Goal: Task Accomplishment & Management: Manage account settings

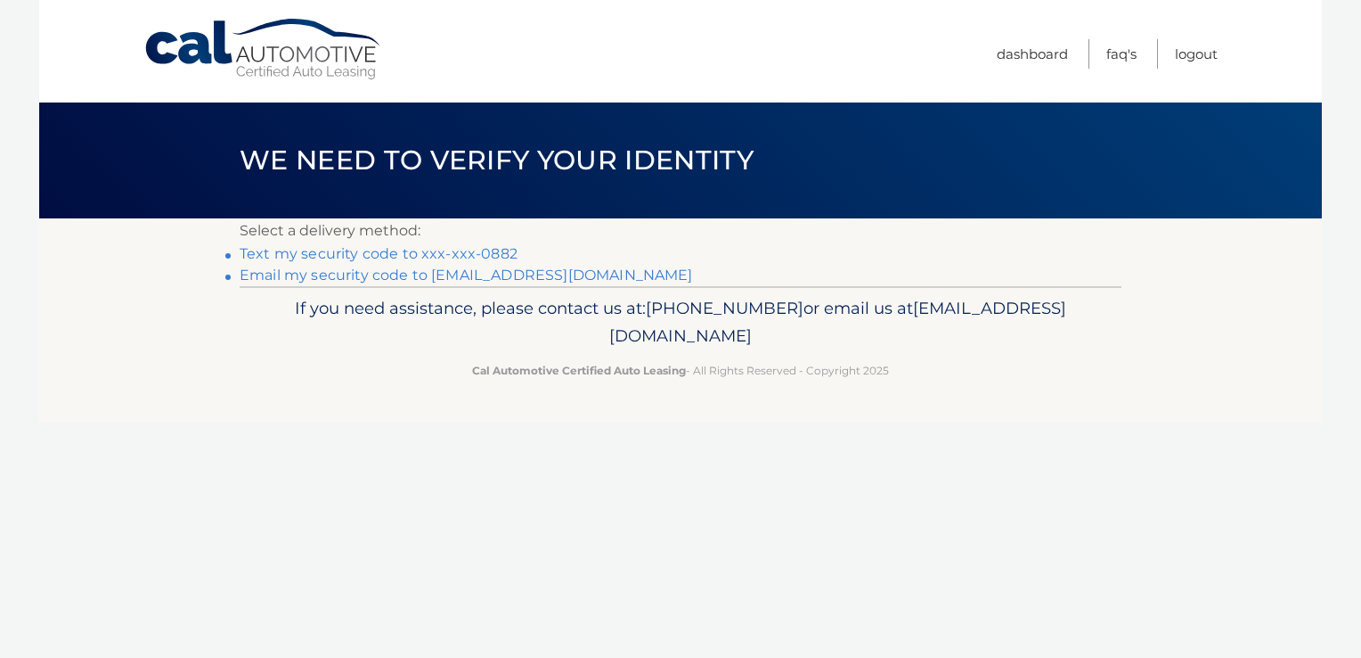
click at [285, 251] on link "Text my security code to xxx-xxx-0882" at bounding box center [379, 253] width 278 height 17
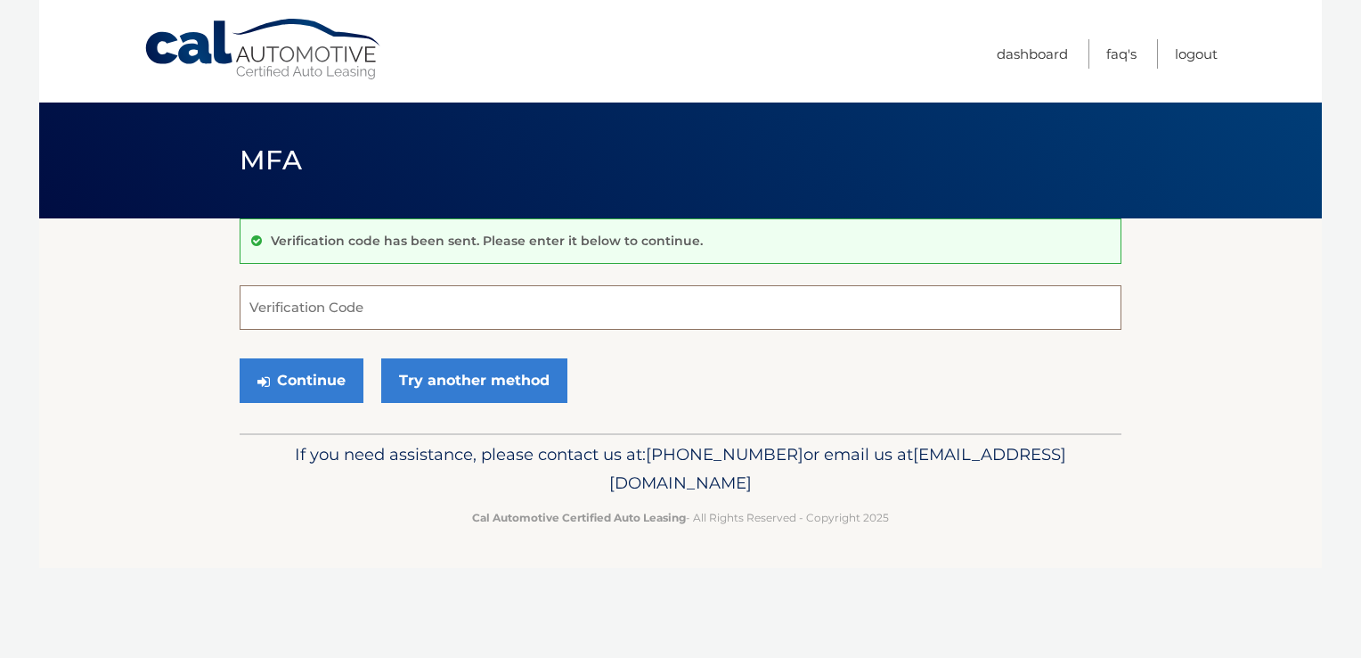
click at [327, 317] on input "Verification Code" at bounding box center [681, 307] width 882 height 45
click at [270, 316] on input "Verification Code" at bounding box center [681, 307] width 882 height 45
type input "324874"
click at [284, 391] on button "Continue" at bounding box center [302, 380] width 124 height 45
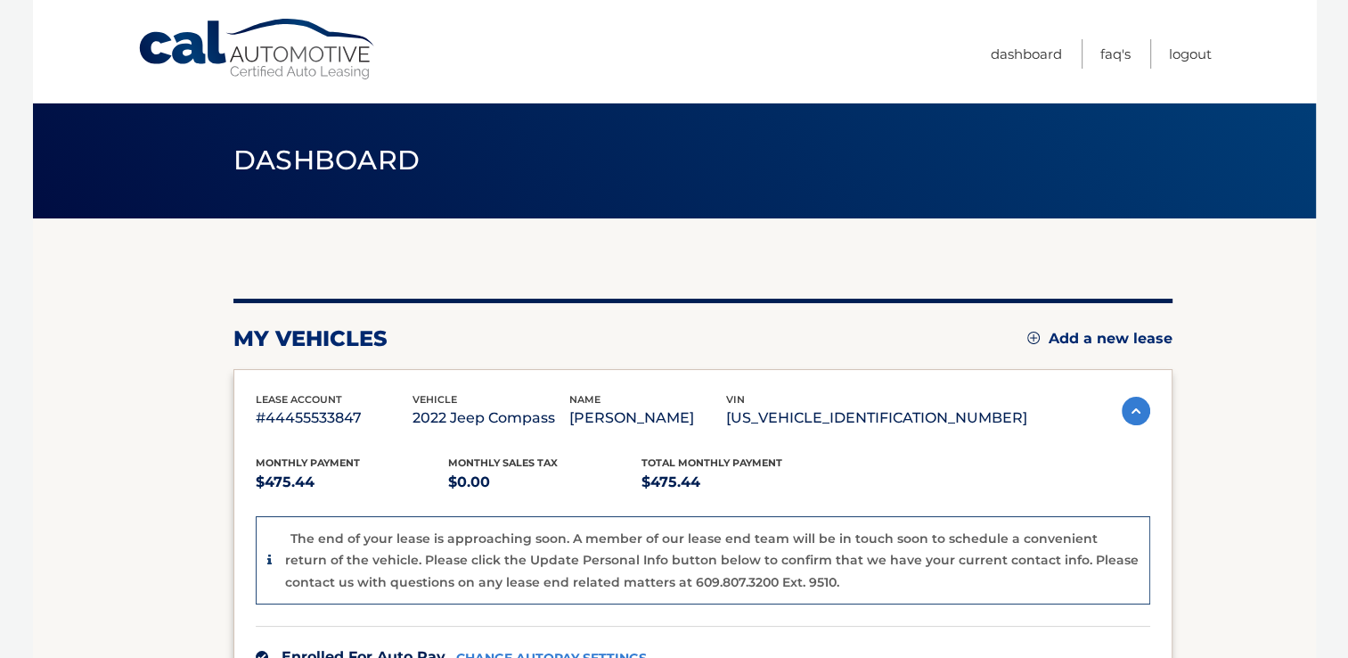
click at [285, 57] on link "Cal Automotive" at bounding box center [257, 49] width 241 height 63
click at [1117, 51] on link "FAQ's" at bounding box center [1115, 53] width 30 height 29
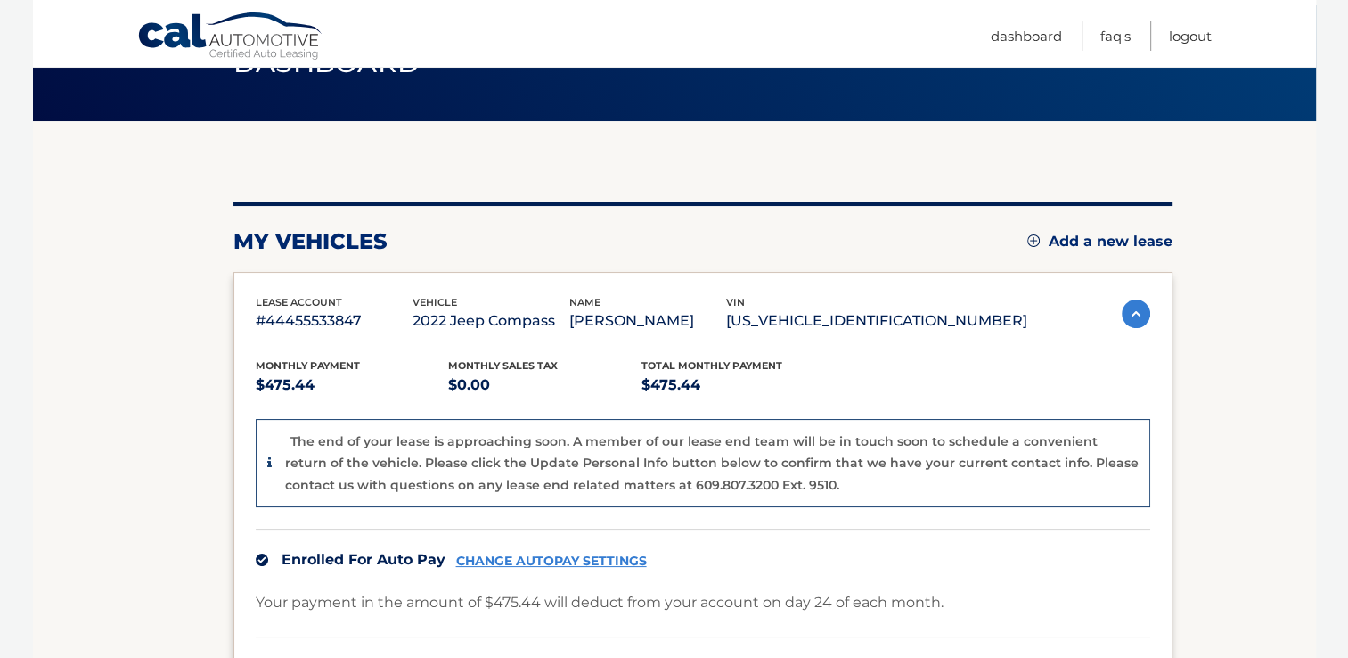
scroll to position [89, 0]
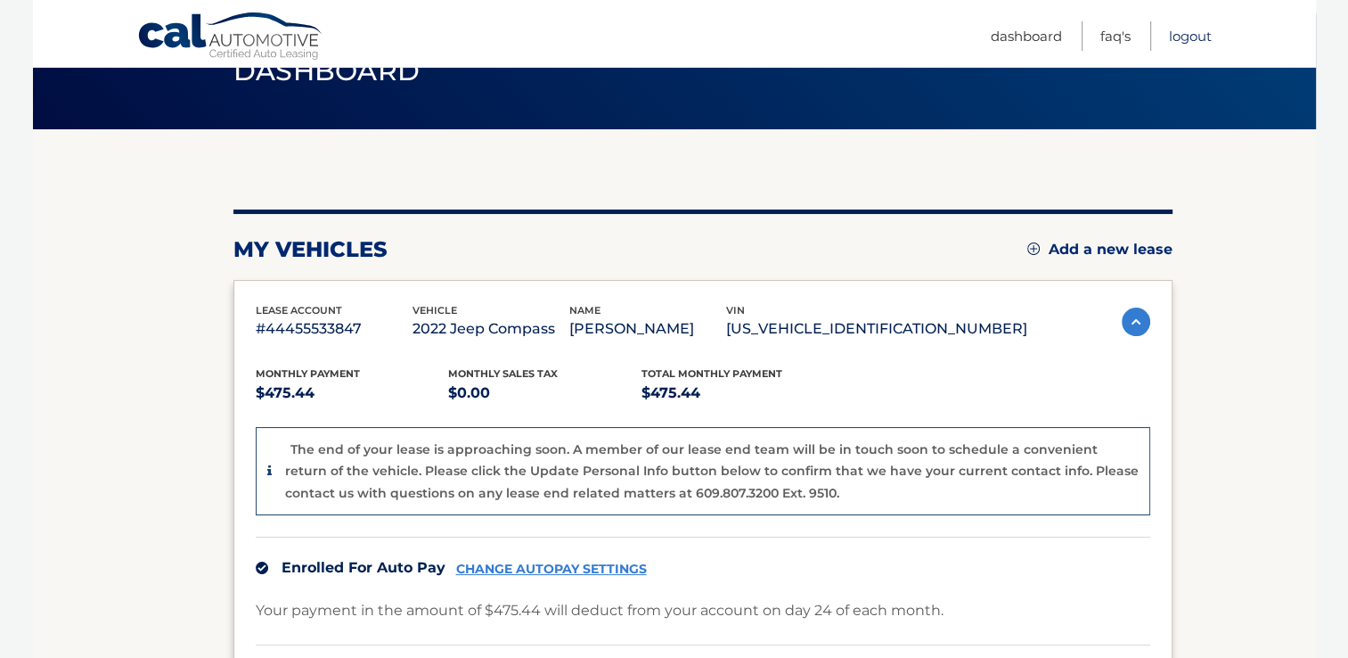
click at [1181, 35] on link "Logout" at bounding box center [1190, 35] width 43 height 29
